Goal: Communication & Community: Ask a question

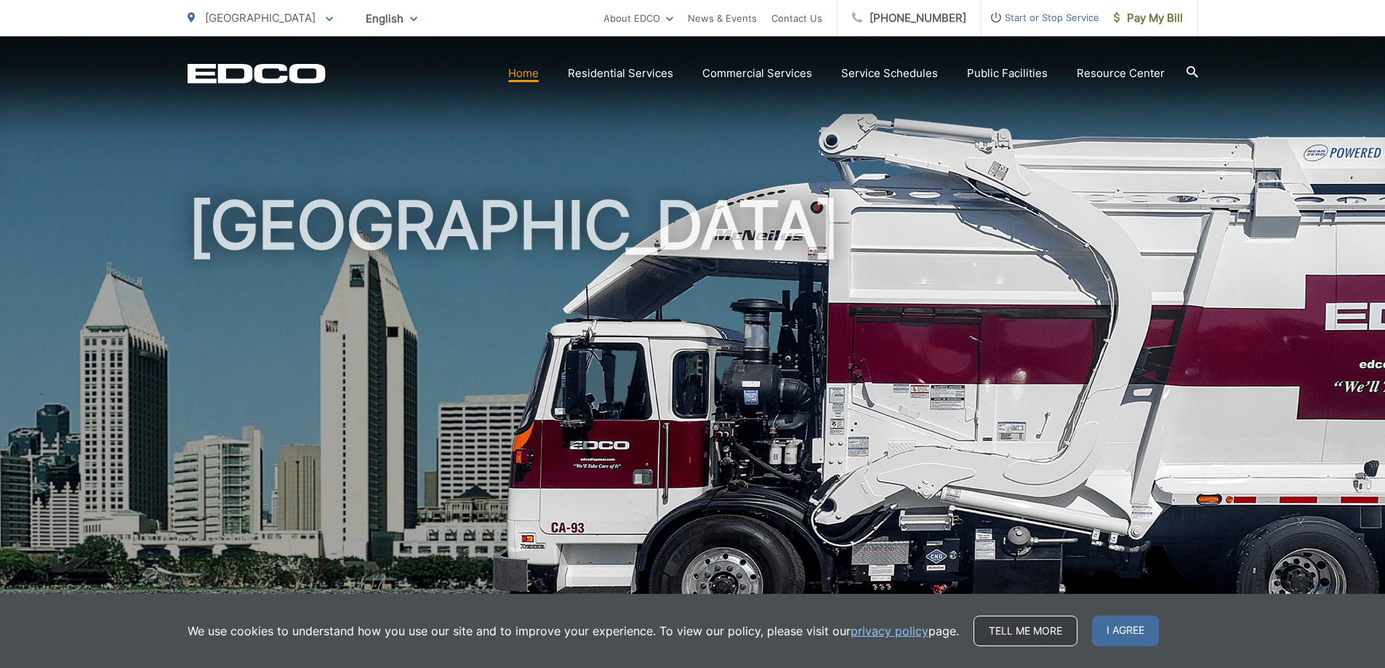
click at [1018, 635] on link "Tell me more" at bounding box center [1025, 631] width 104 height 31
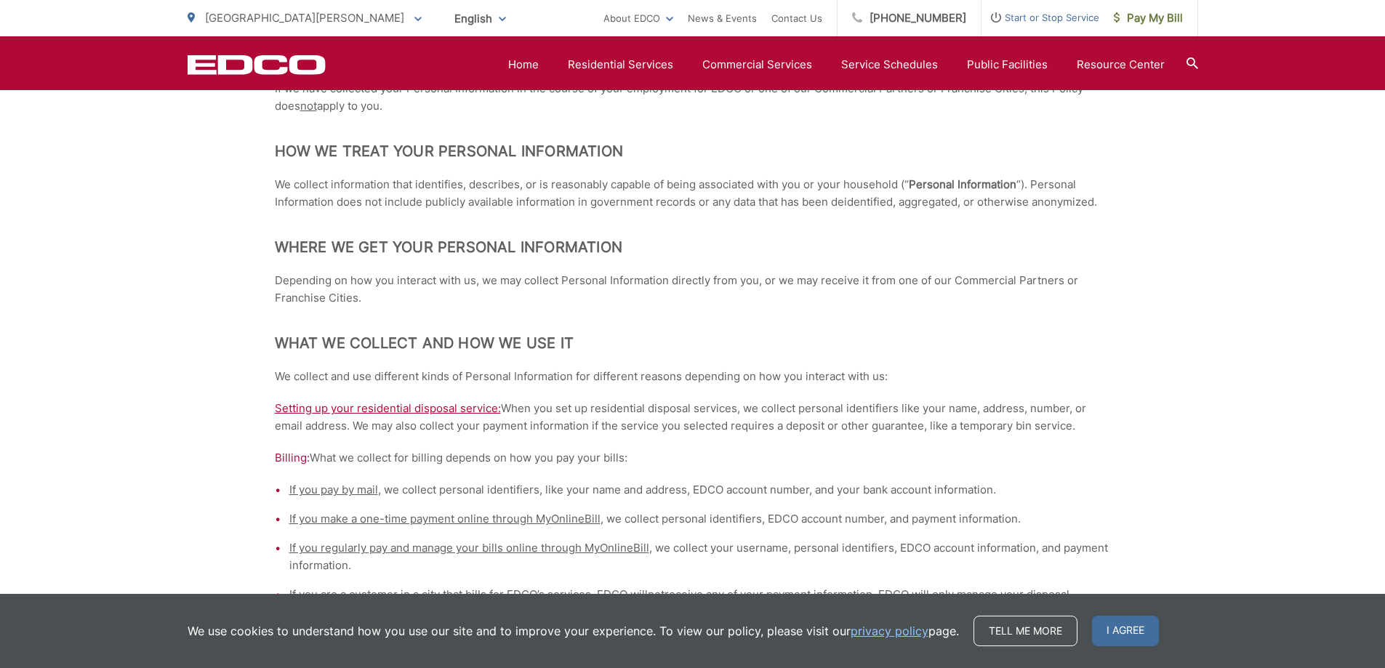
scroll to position [363, 0]
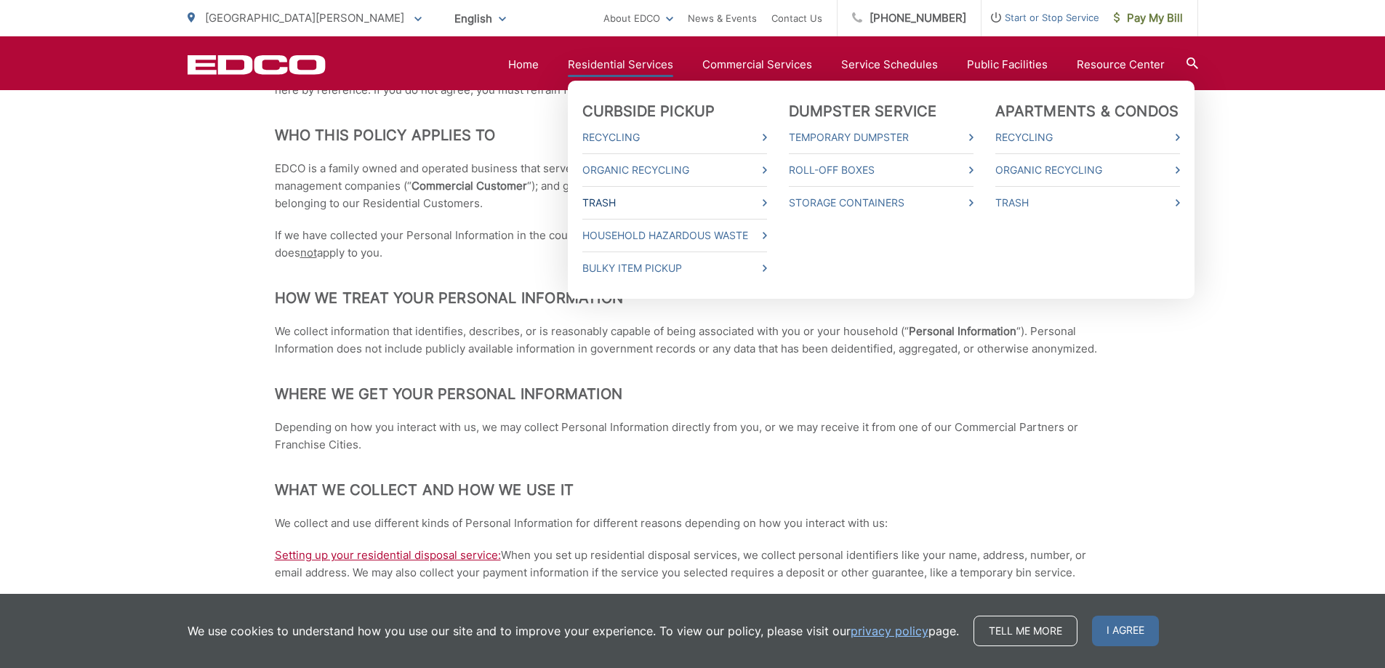
click at [620, 201] on link "Trash" at bounding box center [674, 202] width 185 height 17
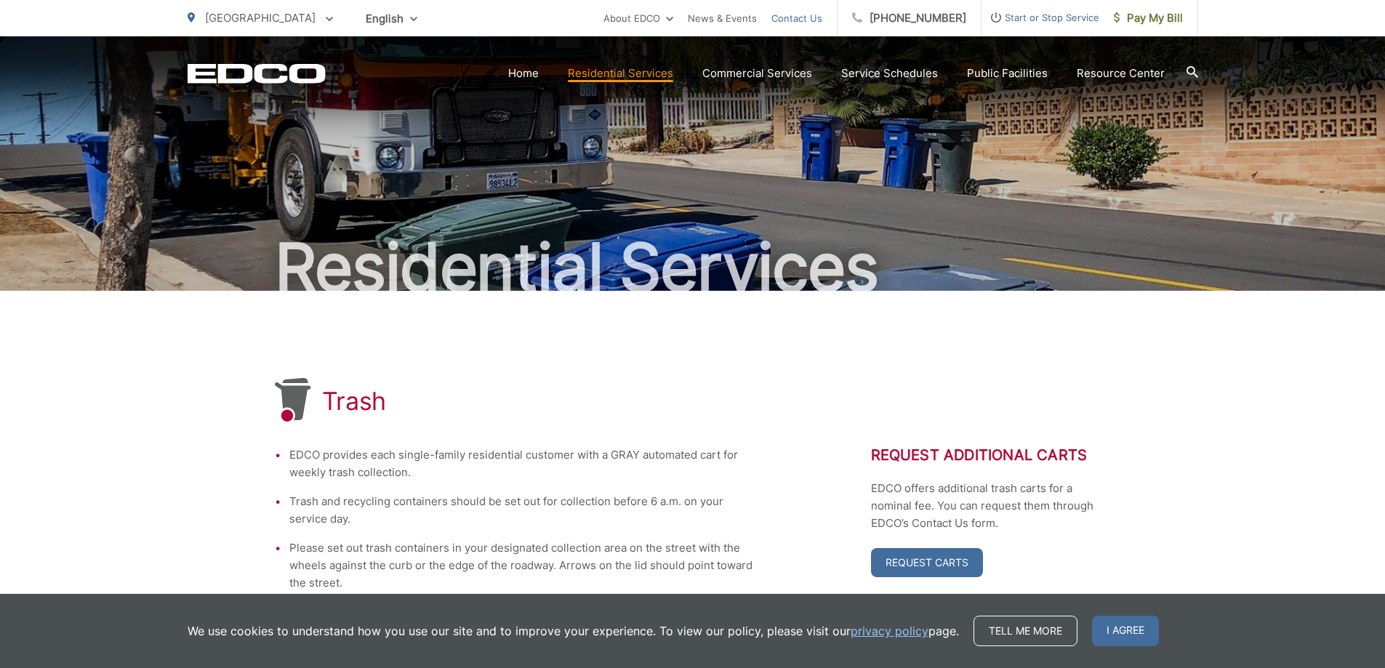
click at [821, 16] on link "Contact Us" at bounding box center [796, 17] width 51 height 17
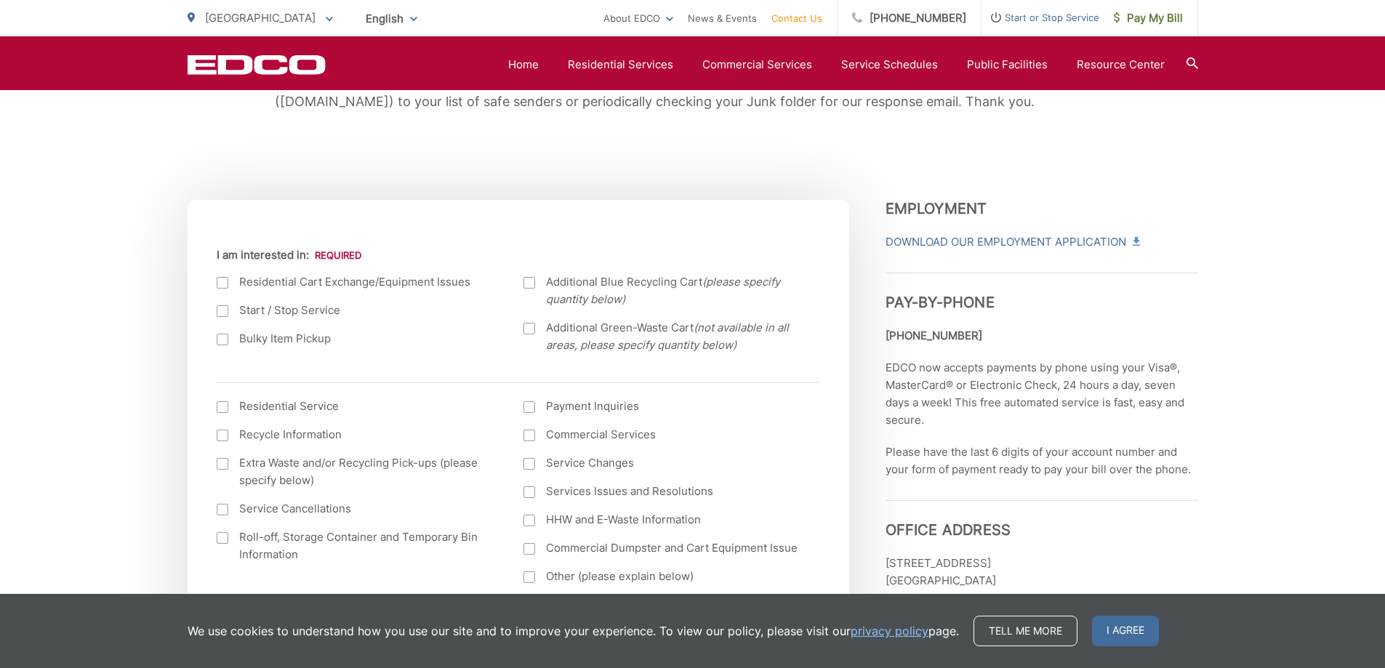
scroll to position [436, 0]
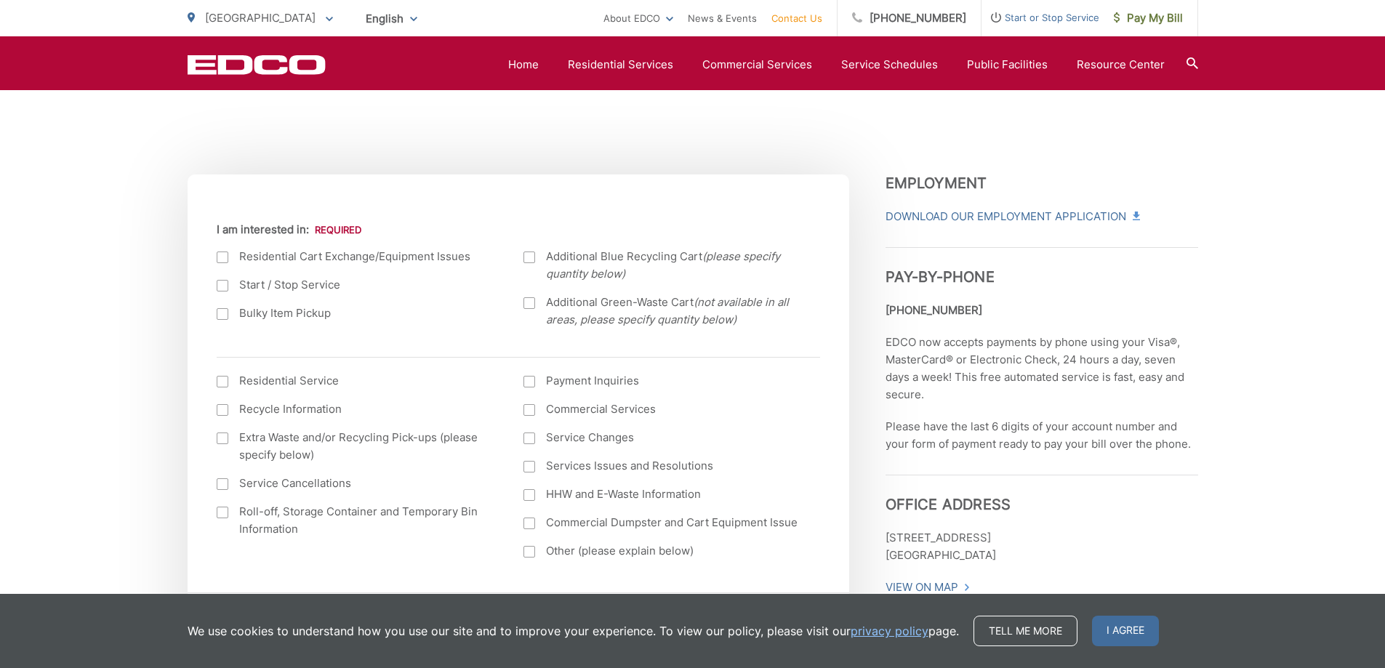
click at [228, 283] on div at bounding box center [223, 286] width 12 height 12
click at [0, 0] on input "Start / Stop Service" at bounding box center [0, 0] width 0 height 0
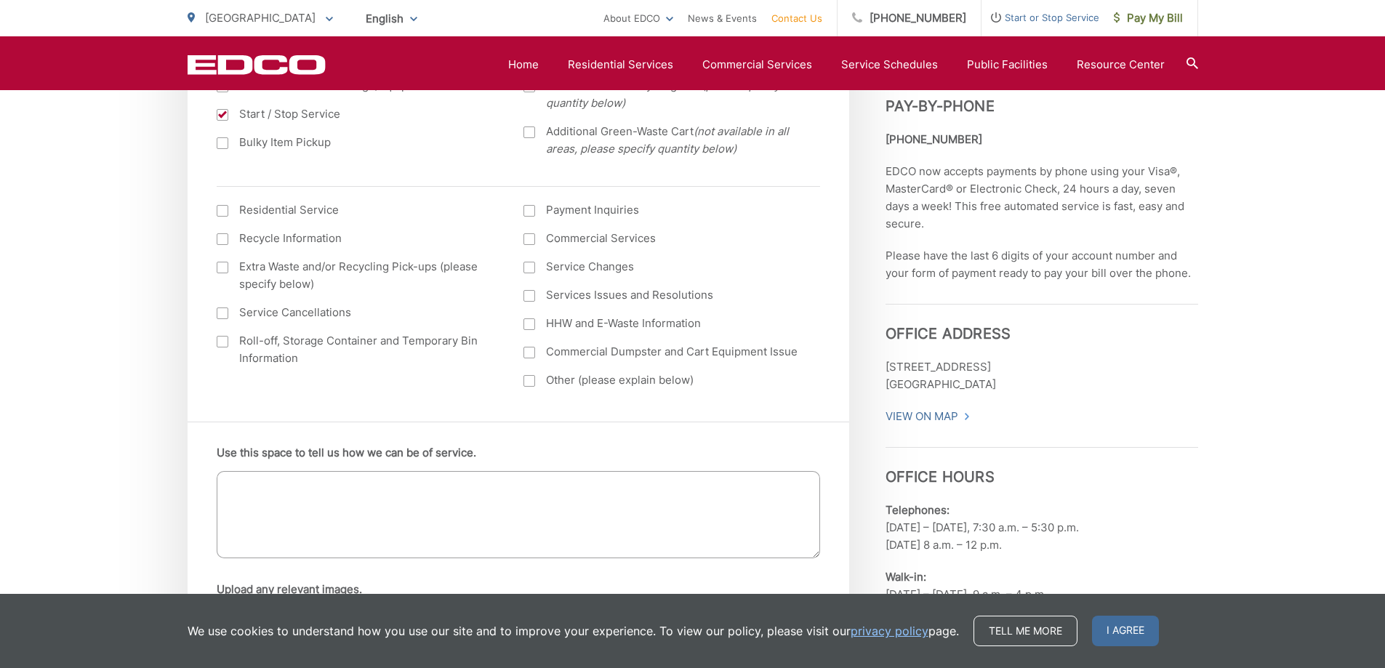
scroll to position [582, 0]
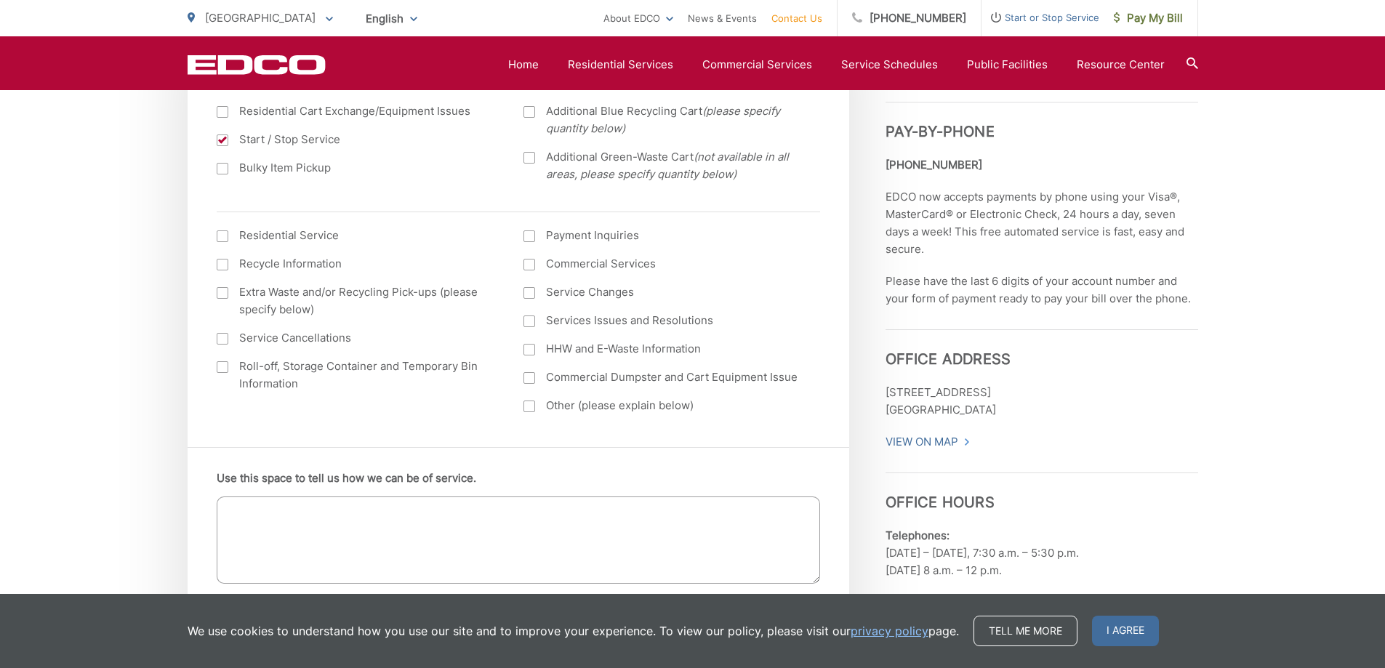
click at [225, 240] on div at bounding box center [223, 236] width 12 height 12
click at [0, 0] on input "I am interested in: (continued) *" at bounding box center [0, 0] width 0 height 0
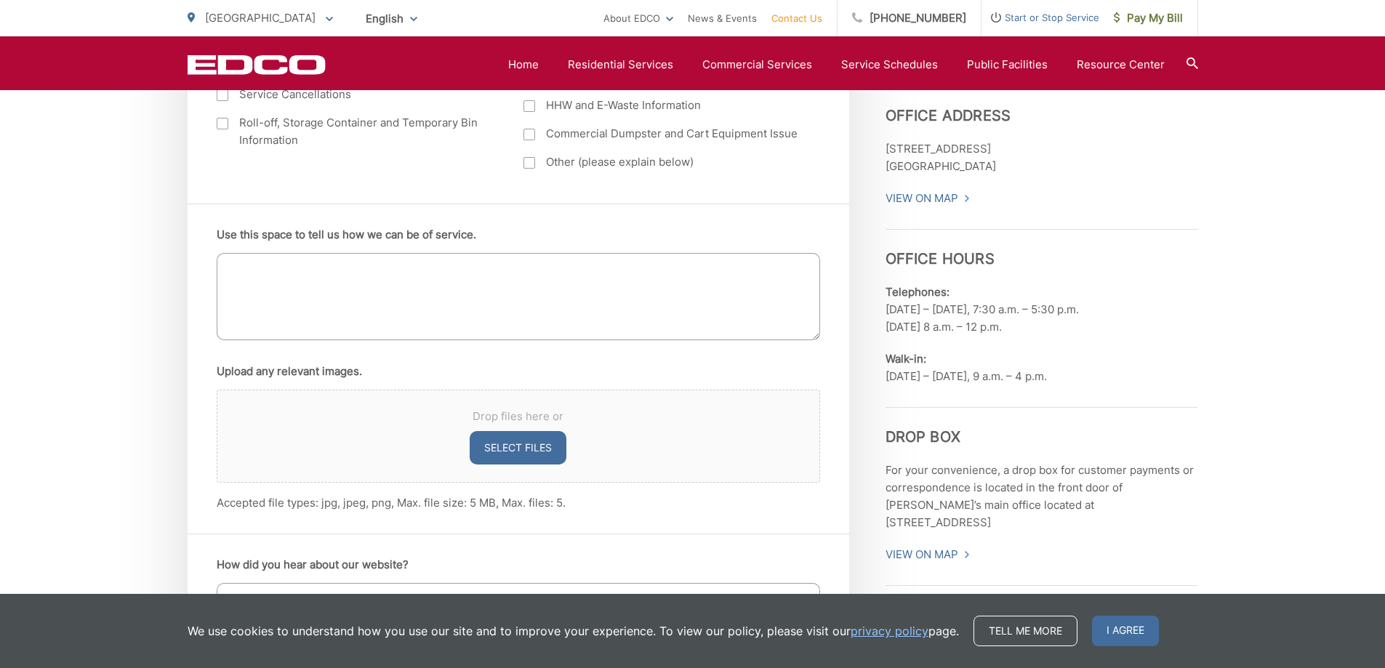
scroll to position [800, 0]
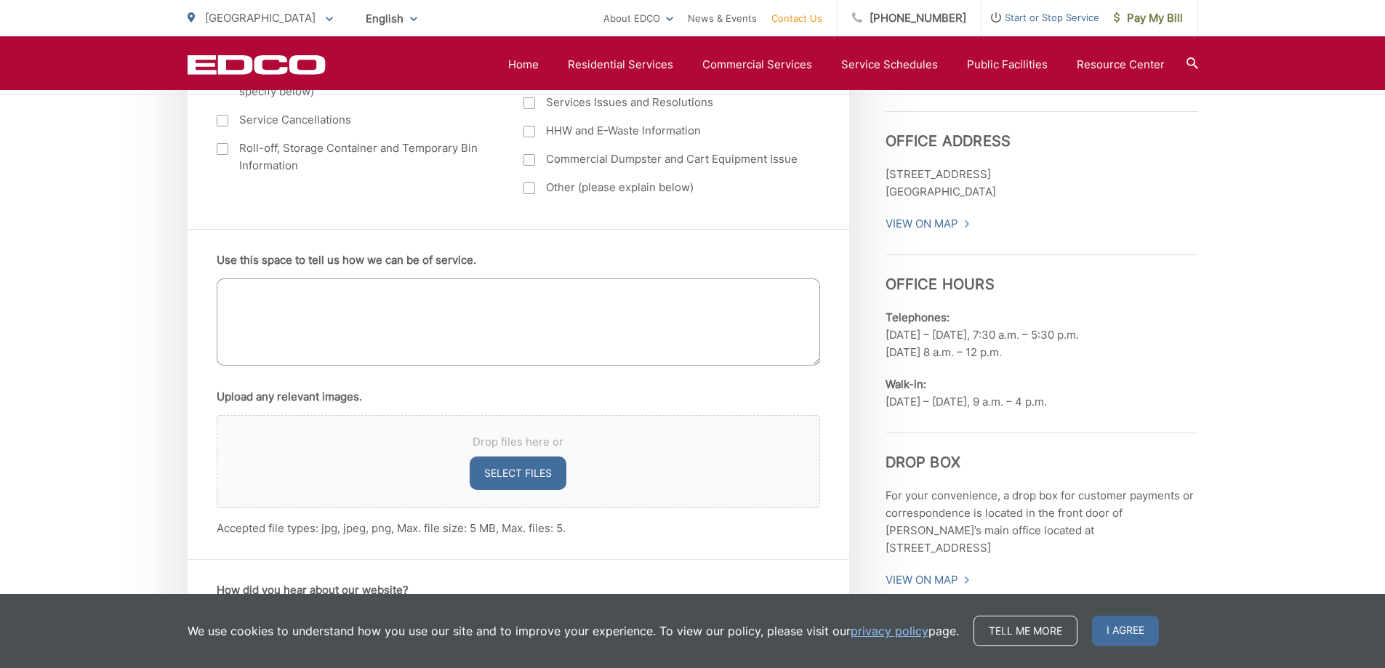
click at [406, 315] on textarea "Use this space to tell us how we can be of service." at bounding box center [518, 321] width 603 height 87
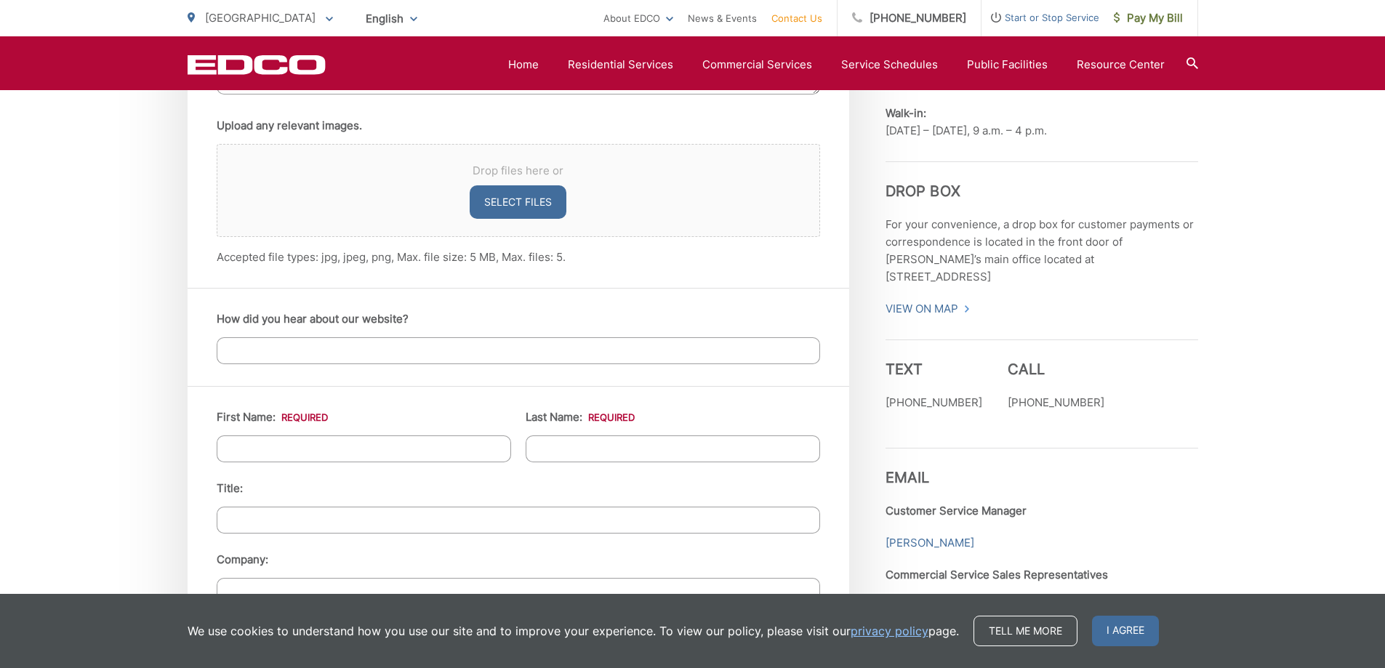
scroll to position [1090, 0]
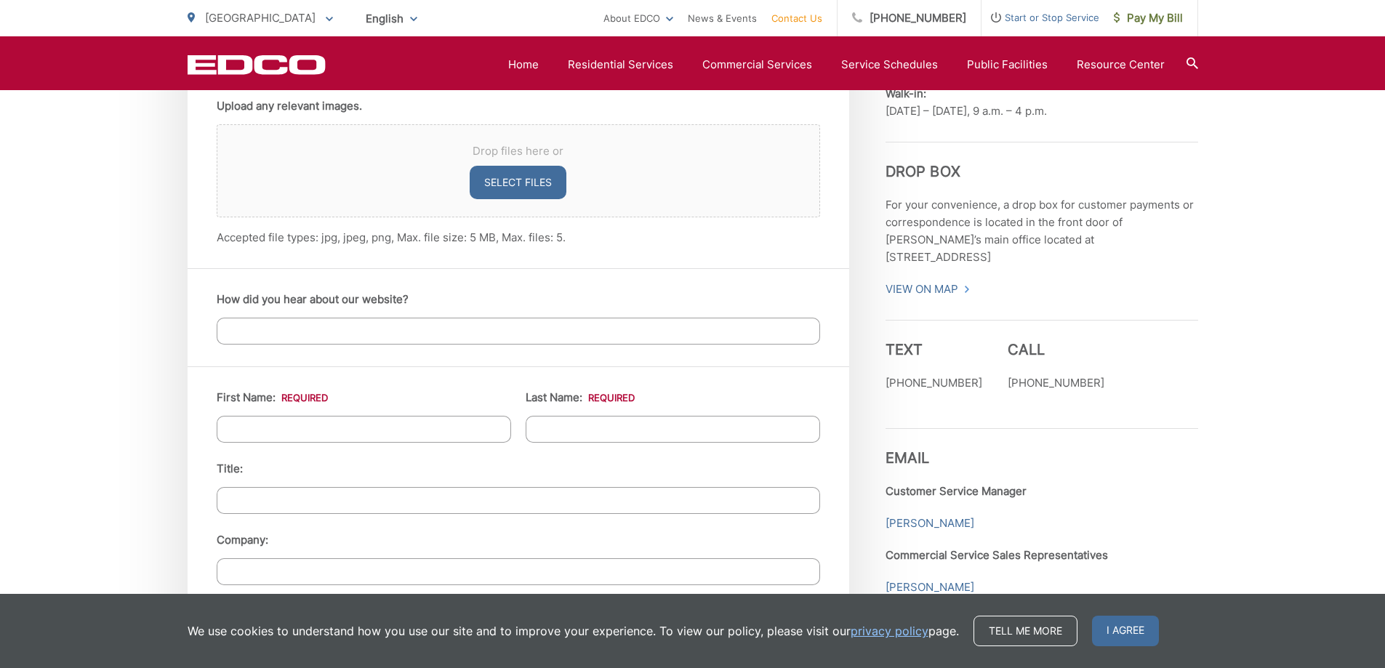
click at [361, 421] on input "First Name: *" at bounding box center [364, 429] width 294 height 27
type input "Craig"
type input "Bridges"
type input "1644 Oliver Ave"
type input "[GEOGRAPHIC_DATA]"
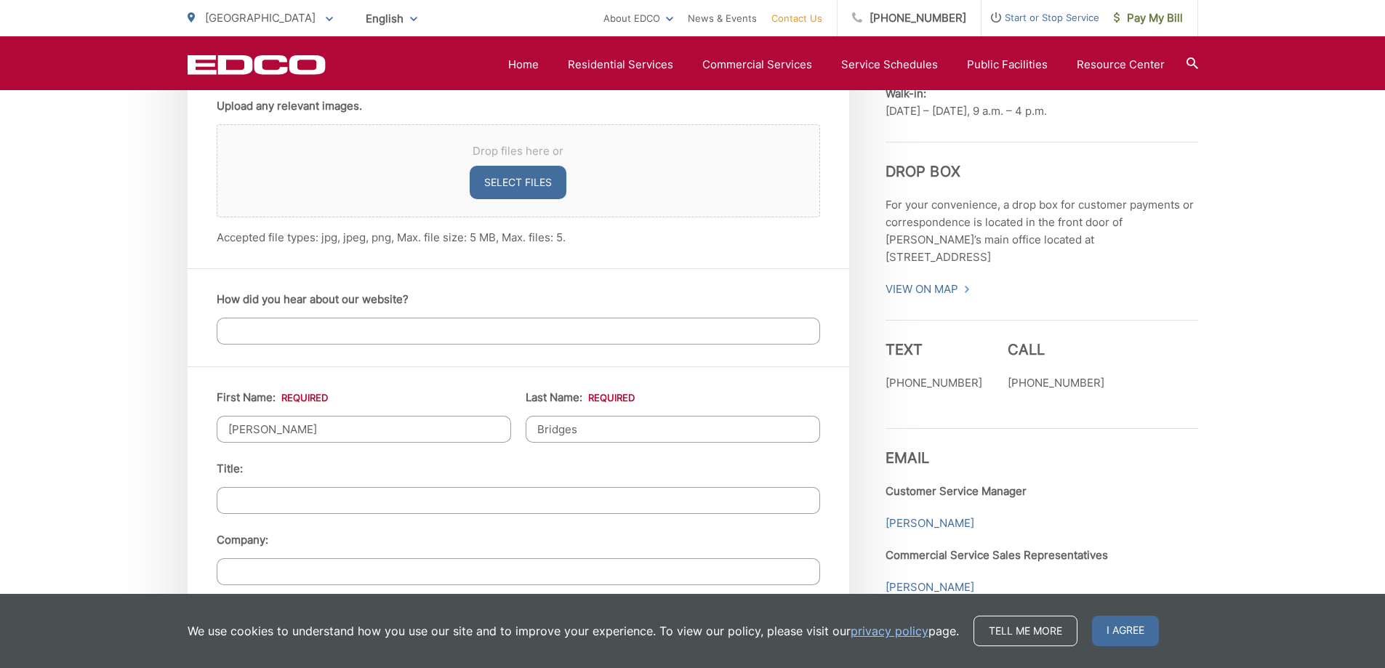
type input "[GEOGRAPHIC_DATA]"
type input "92109"
type input "6196306845"
type input "craigbridges1@gmail.com"
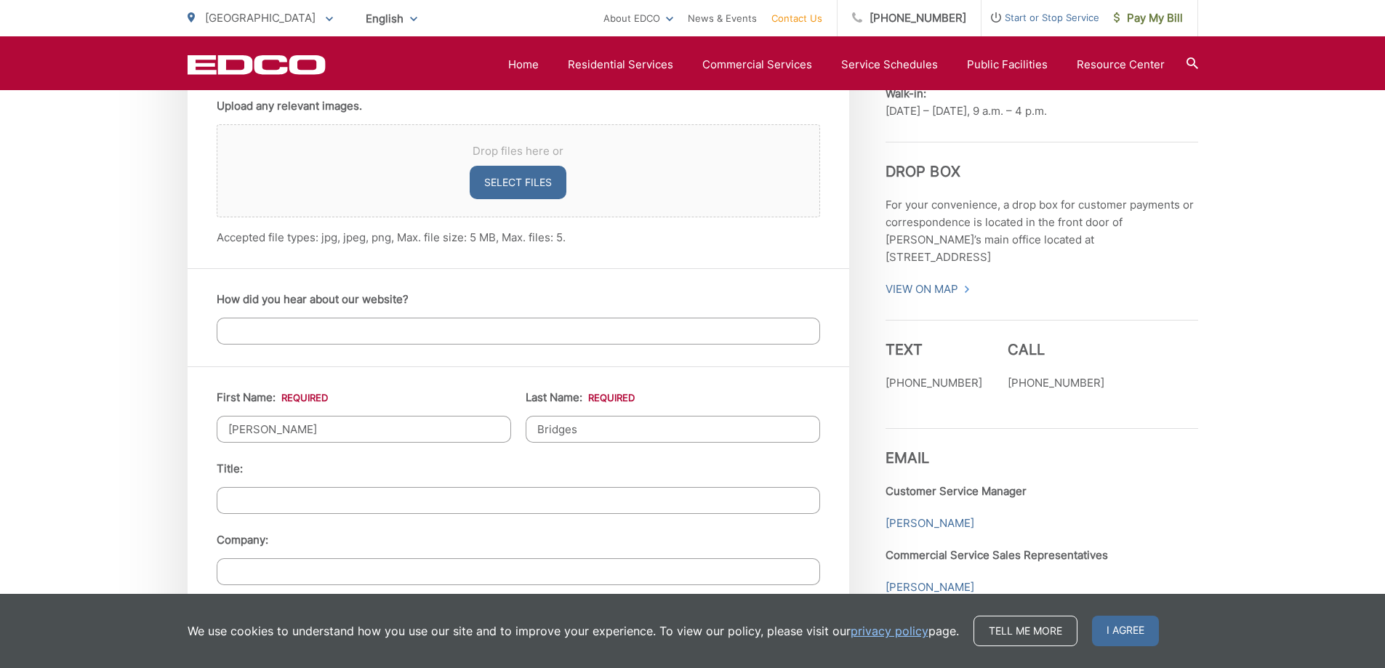
type input "(619) 630-6845"
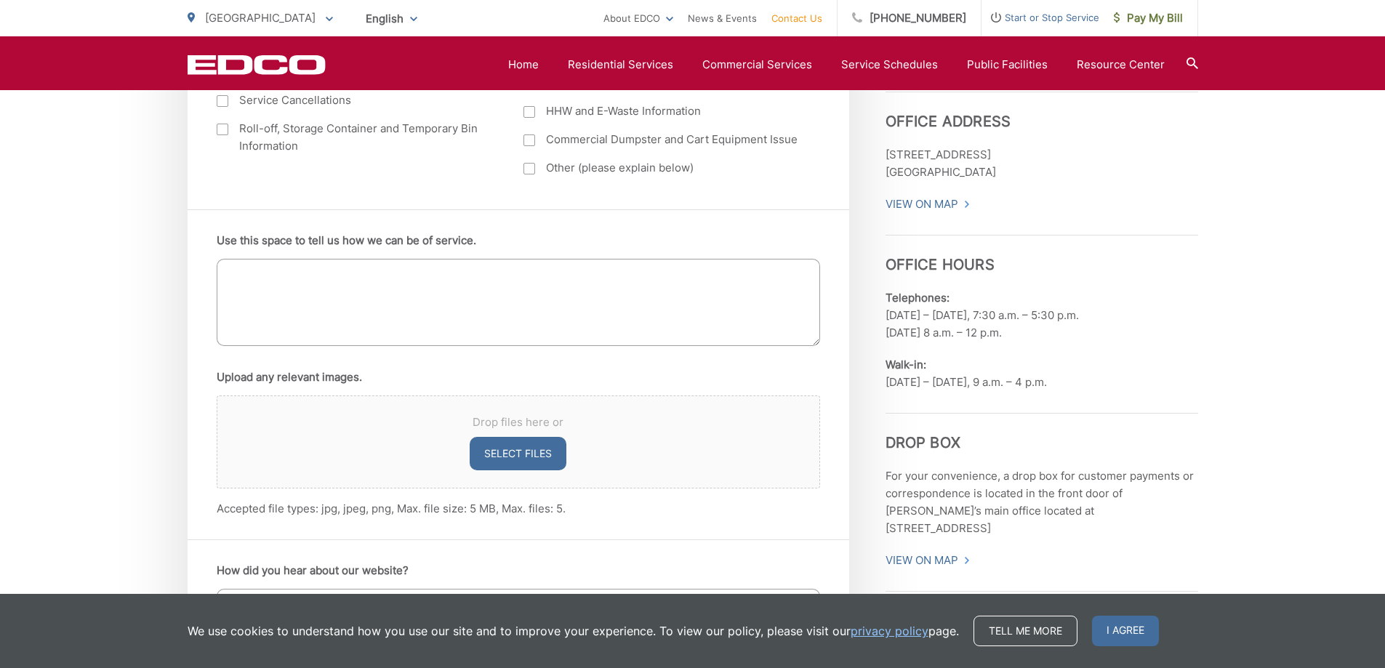
scroll to position [654, 0]
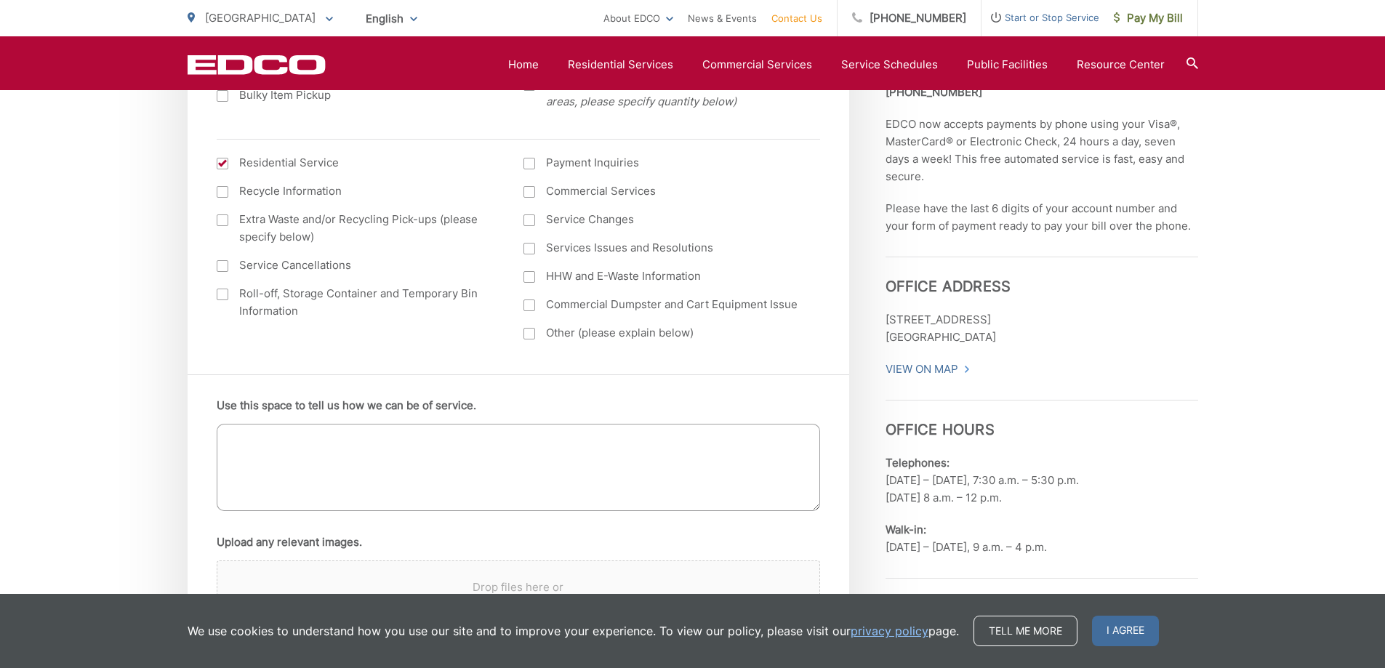
click at [361, 450] on textarea "Use this space to tell us how we can be of service." at bounding box center [518, 467] width 603 height 87
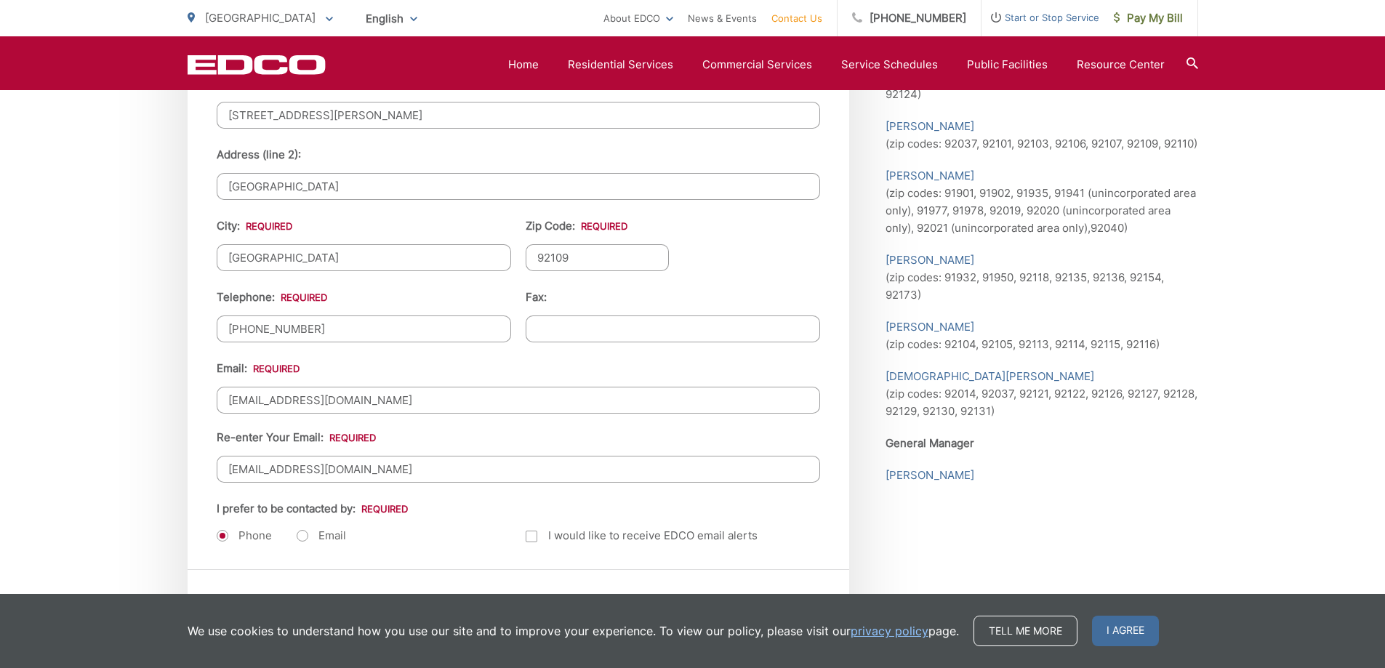
scroll to position [1817, 0]
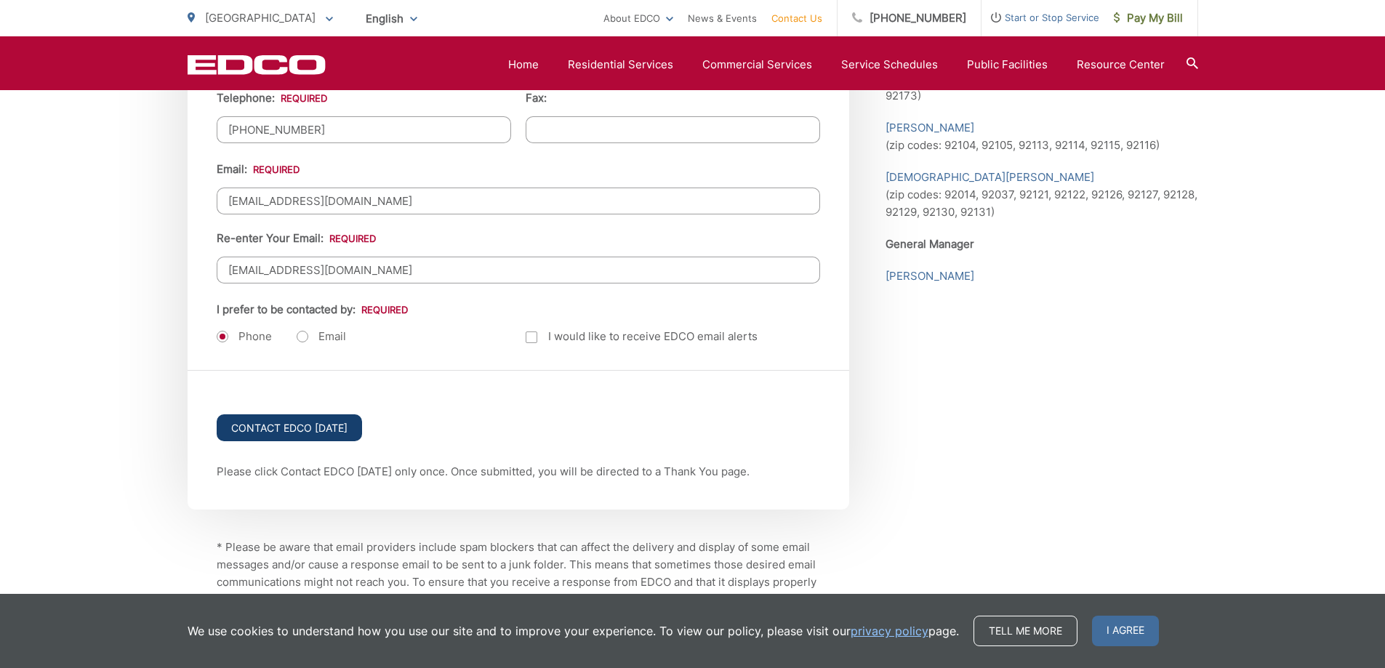
type textarea "Hello, I am wondering if you have services to the address 1644 Oliver Ave San D…"
click at [309, 433] on input "Contact EDCO Today" at bounding box center [289, 427] width 145 height 27
